Goal: Information Seeking & Learning: Check status

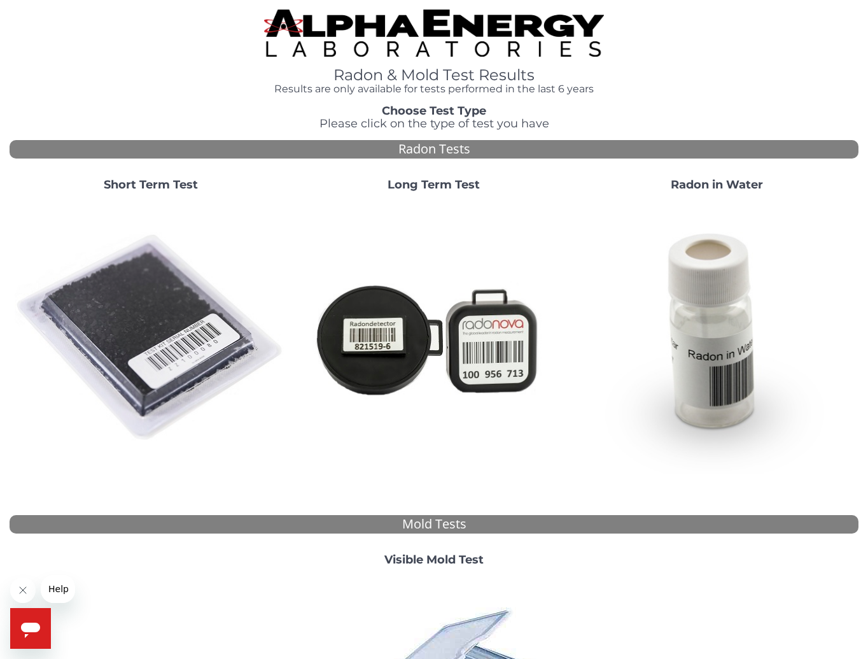
click at [475, 561] on strong "Visible Mold Test" at bounding box center [433, 559] width 99 height 14
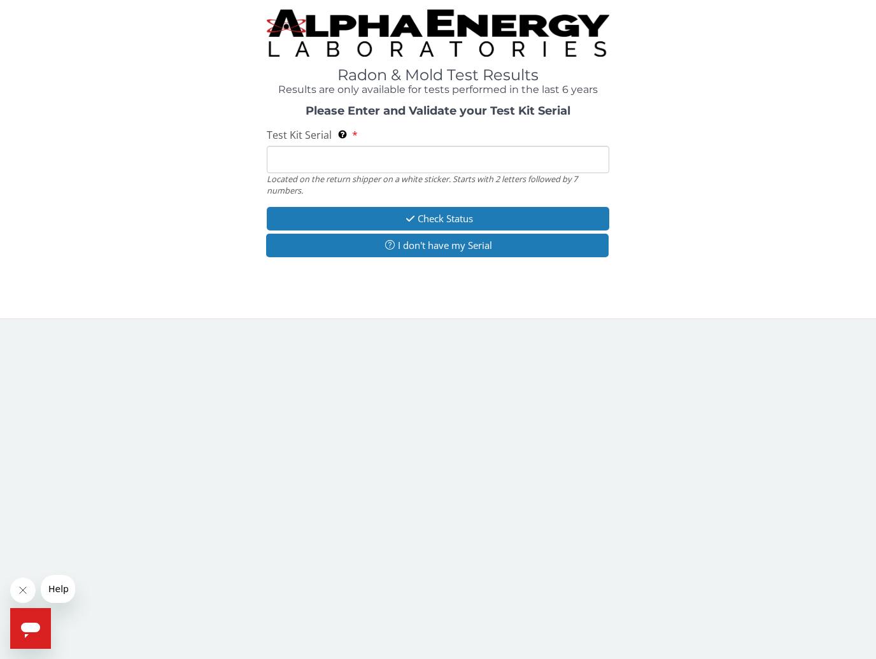
click at [368, 169] on input "Test Kit Serial Located on the return shipper on a white sticker. Starts with 2…" at bounding box center [438, 159] width 342 height 27
type input "ME106416"
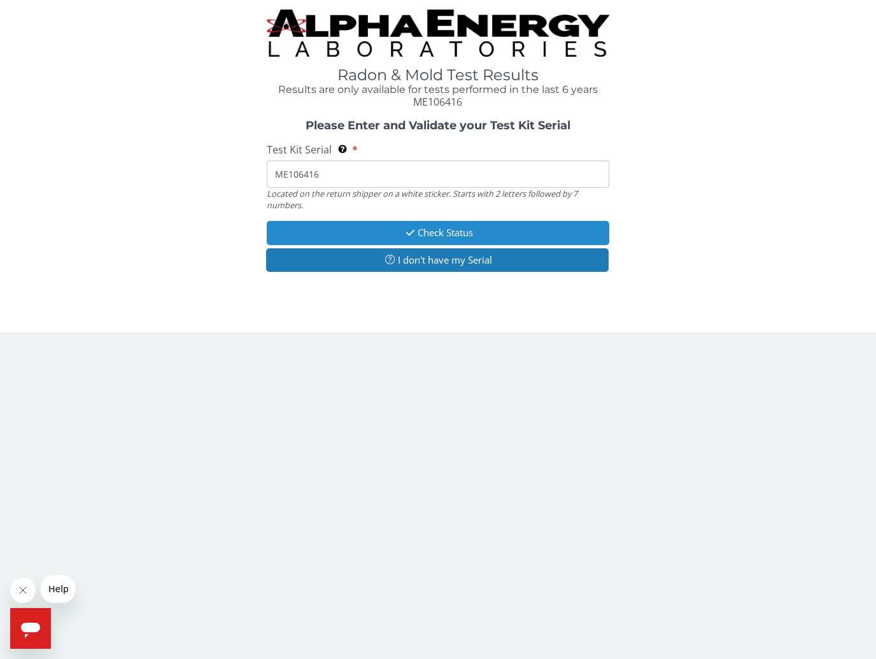
click at [426, 234] on button "Check Status" at bounding box center [438, 233] width 342 height 24
